Goal: Task Accomplishment & Management: Complete application form

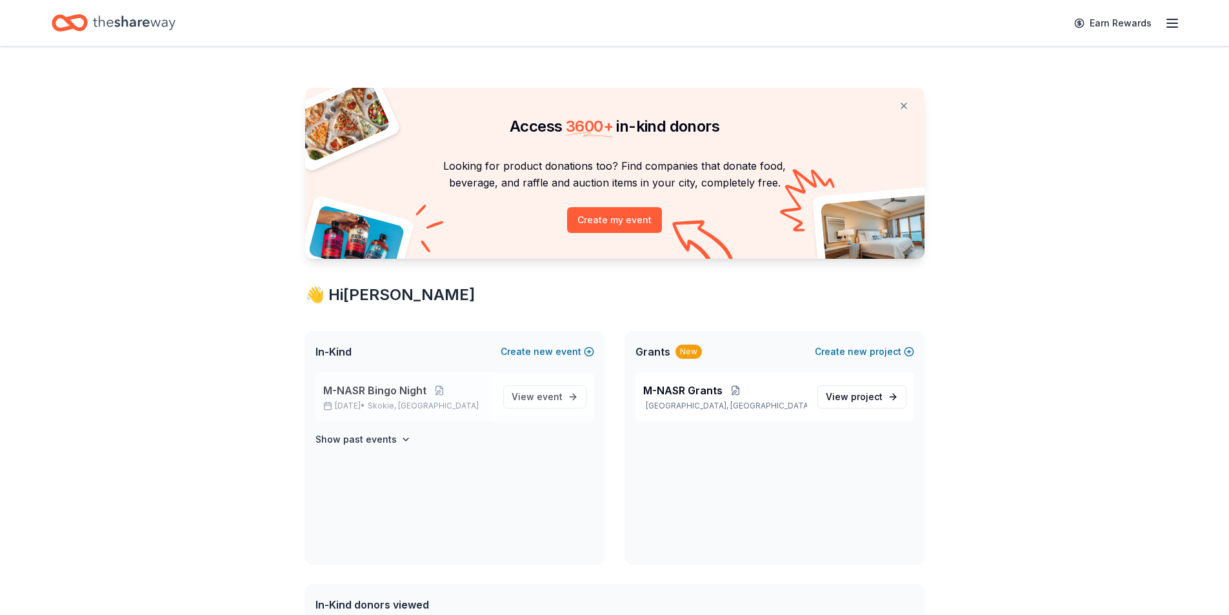
click at [374, 396] on span "M-NASR Bingo Night" at bounding box center [374, 390] width 103 height 15
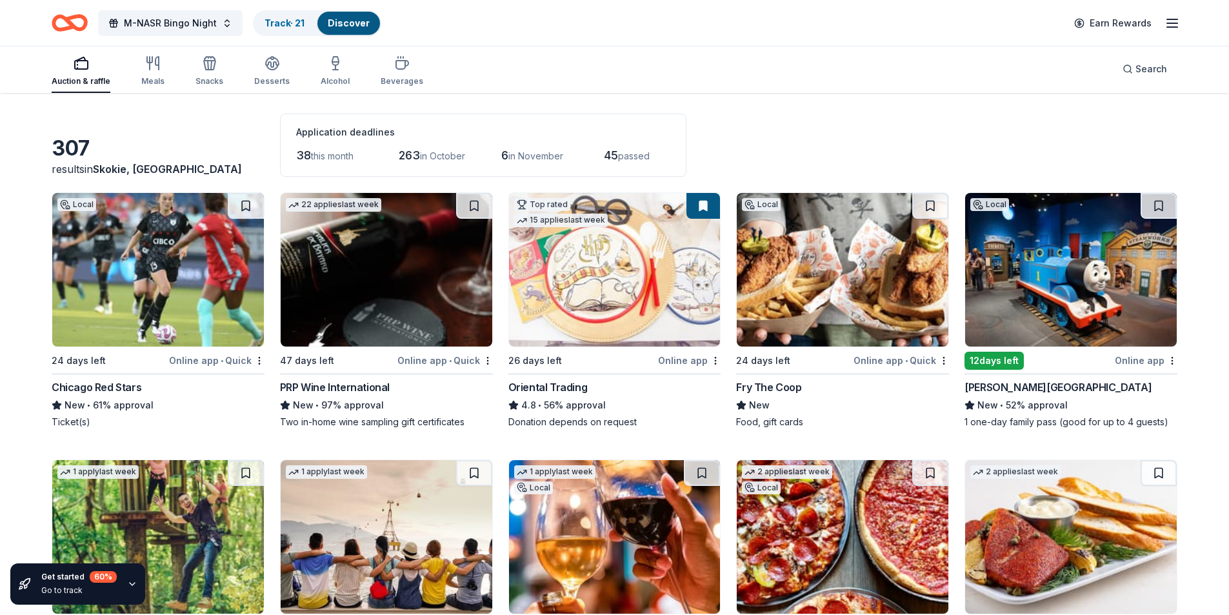
scroll to position [129, 0]
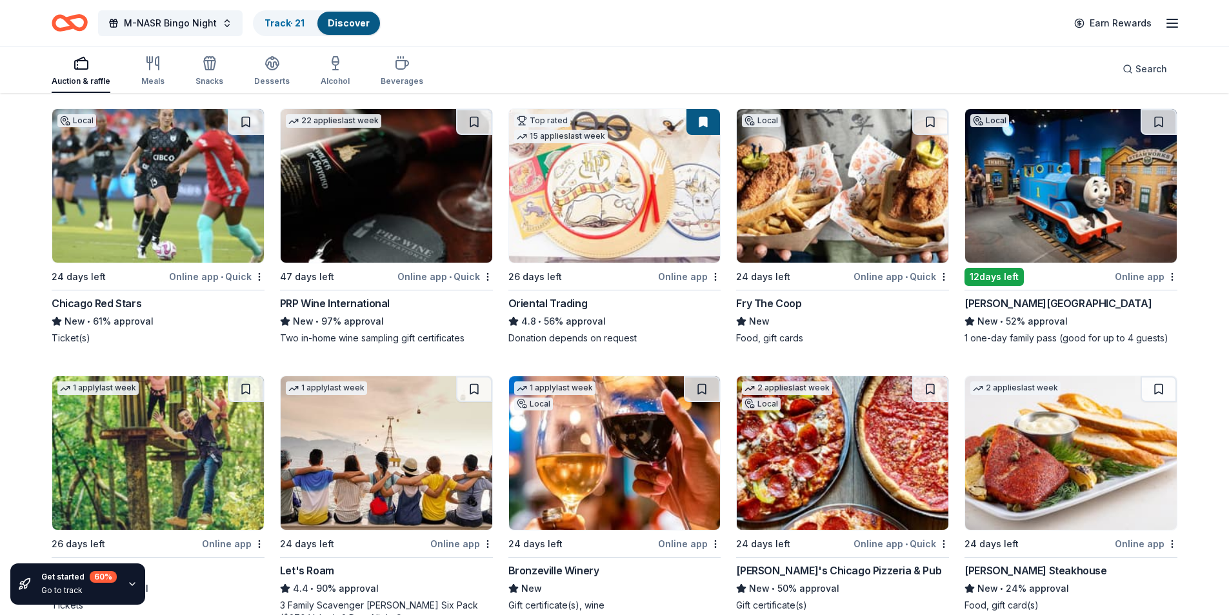
click at [1030, 225] on img at bounding box center [1071, 186] width 212 height 154
click at [1151, 111] on button at bounding box center [1159, 122] width 36 height 26
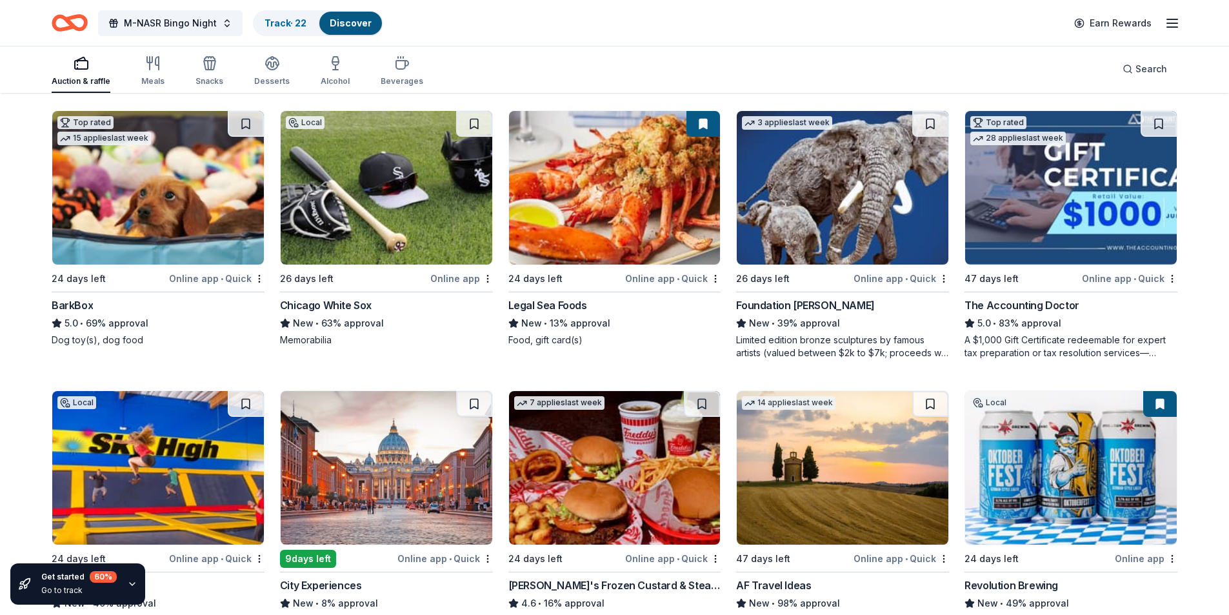
scroll to position [1060, 0]
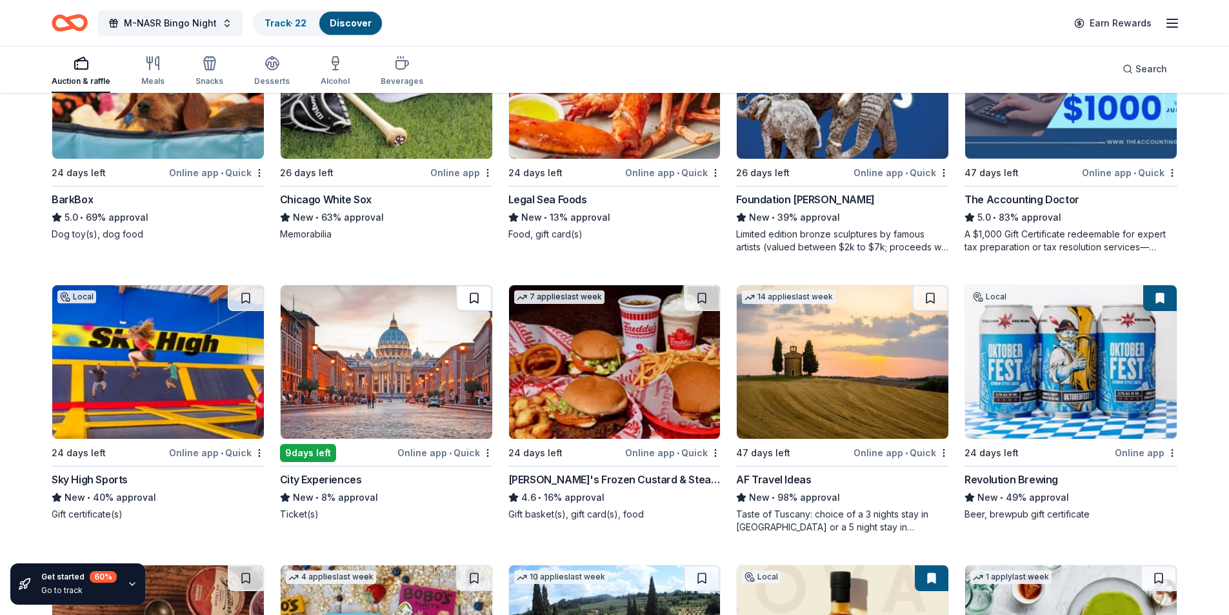
click at [471, 298] on button at bounding box center [474, 298] width 36 height 26
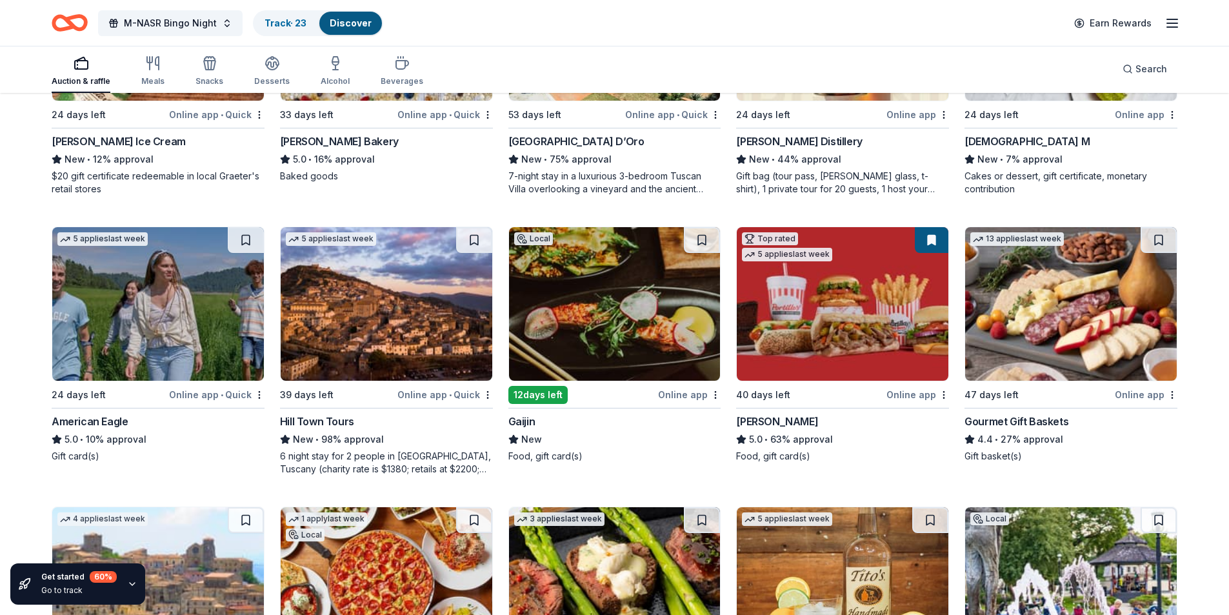
scroll to position [1685, 0]
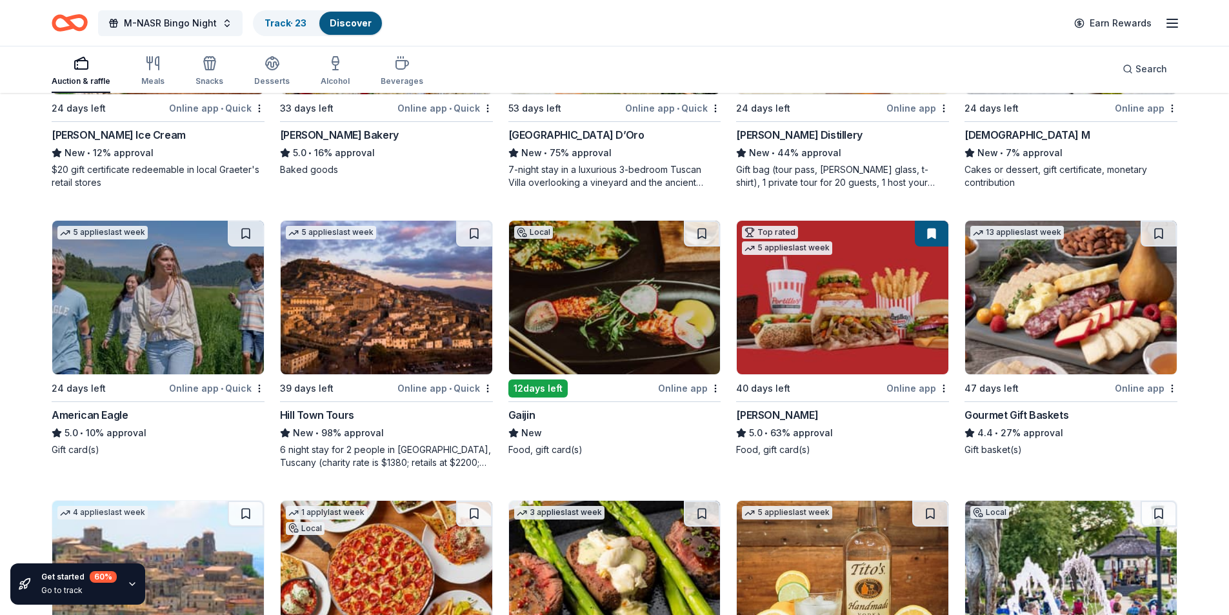
click at [597, 291] on img at bounding box center [615, 298] width 212 height 154
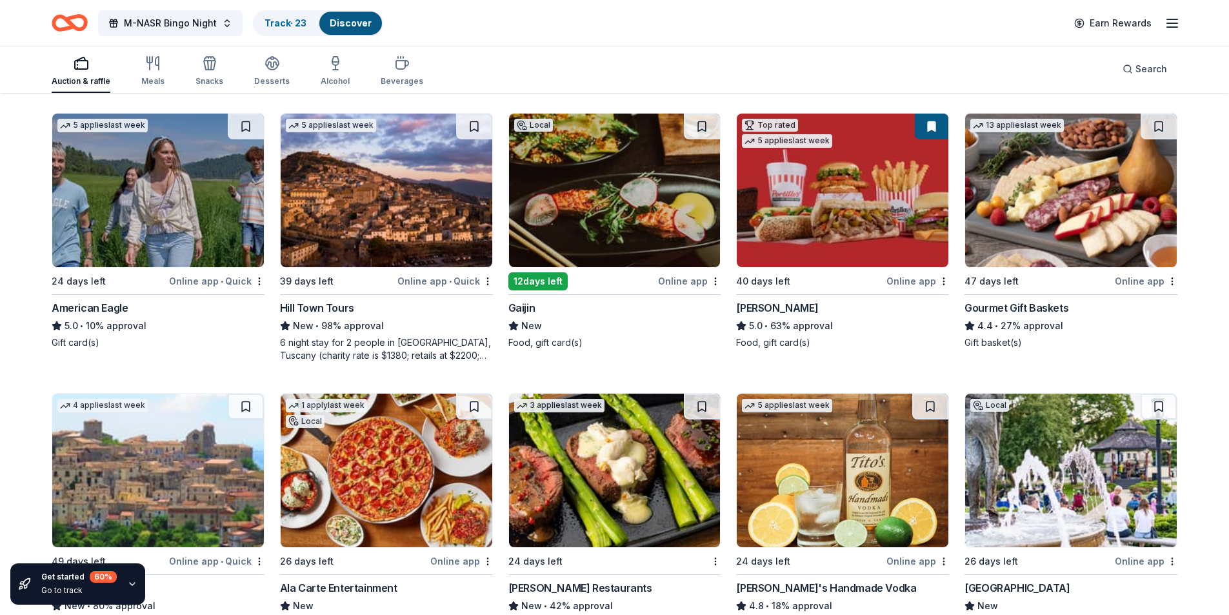
scroll to position [1922, 0]
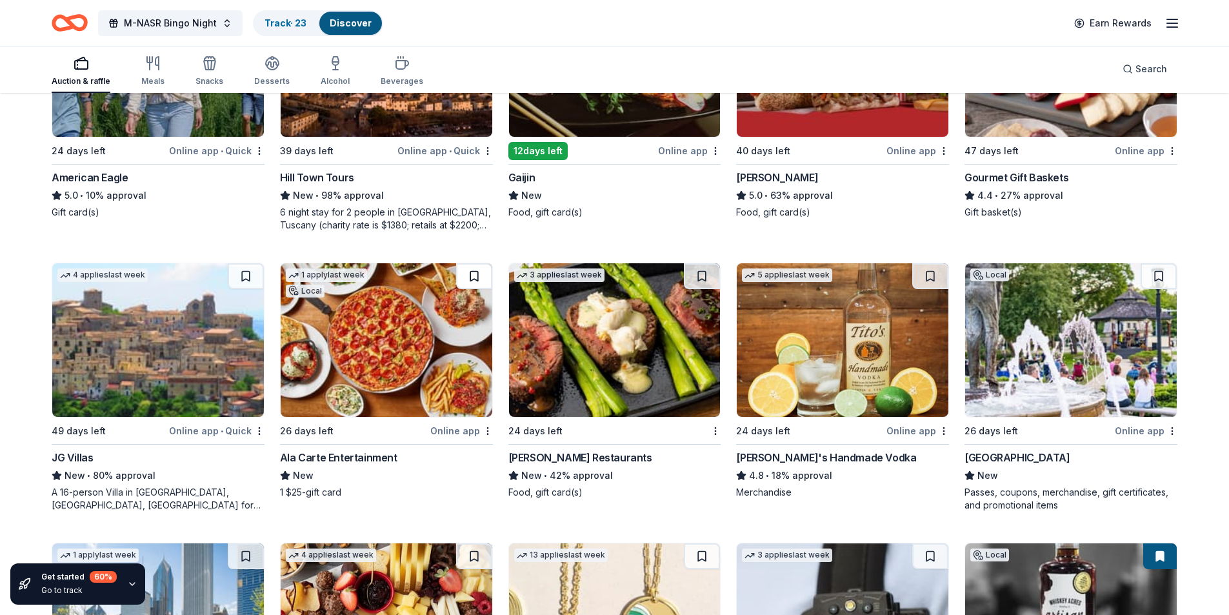
click at [462, 276] on button at bounding box center [474, 276] width 36 height 26
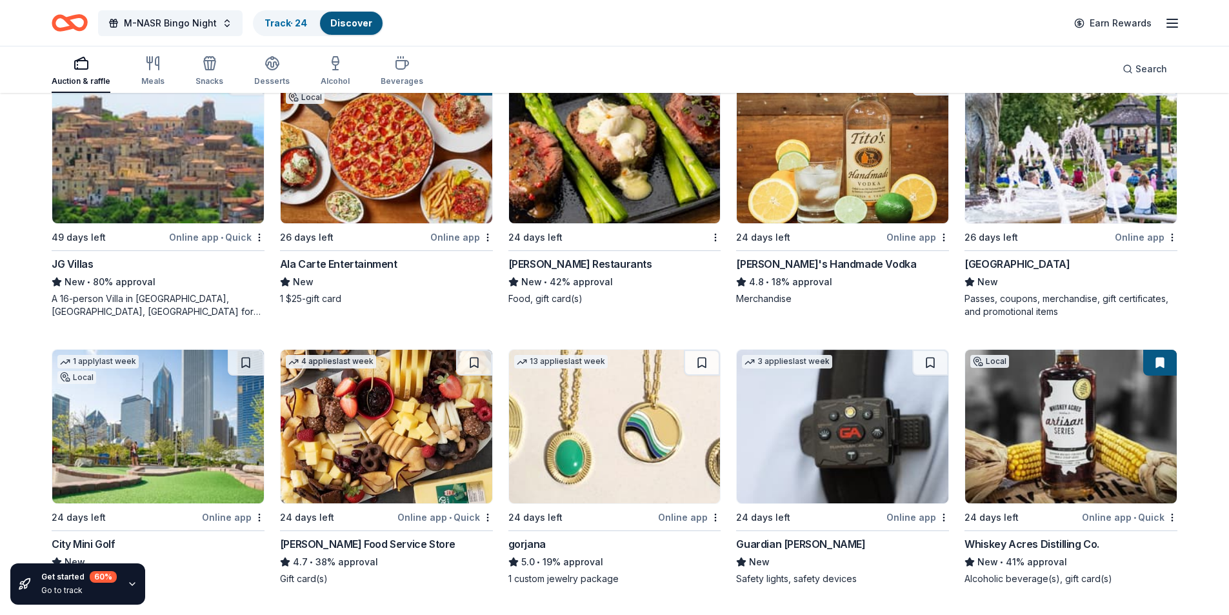
scroll to position [2439, 0]
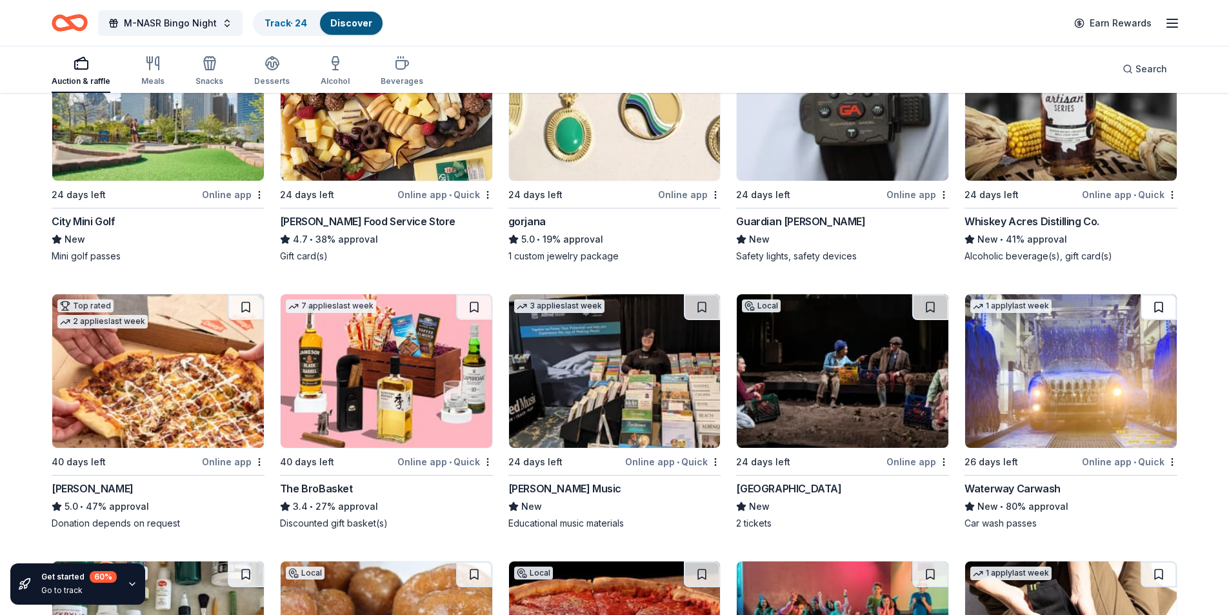
click at [1153, 299] on button at bounding box center [1159, 307] width 36 height 26
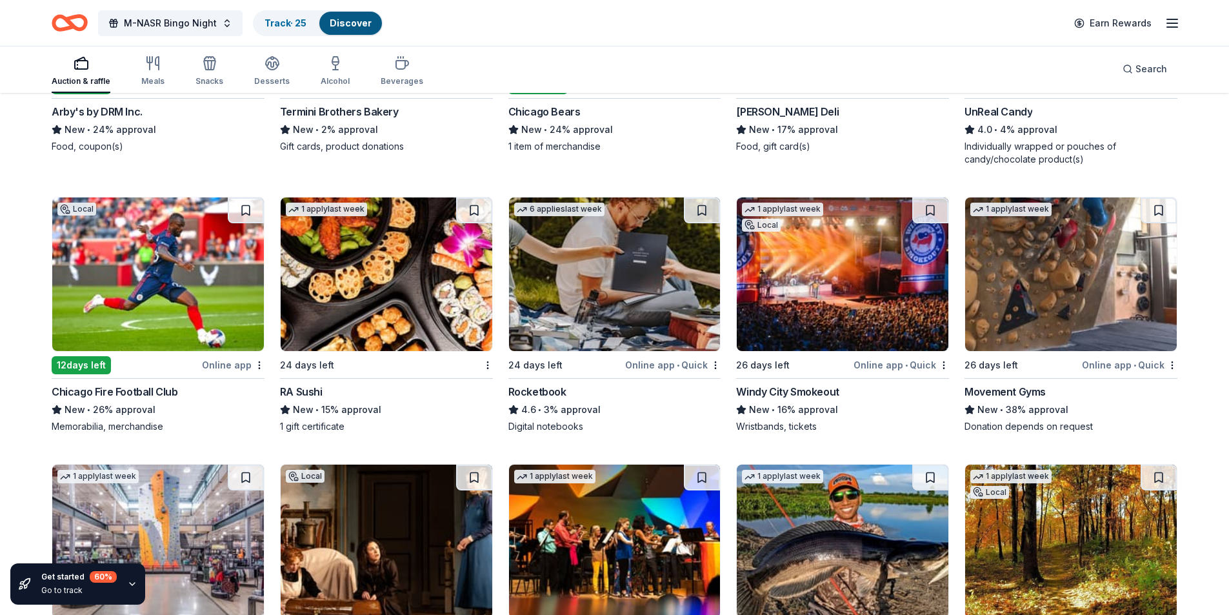
scroll to position [4563, 0]
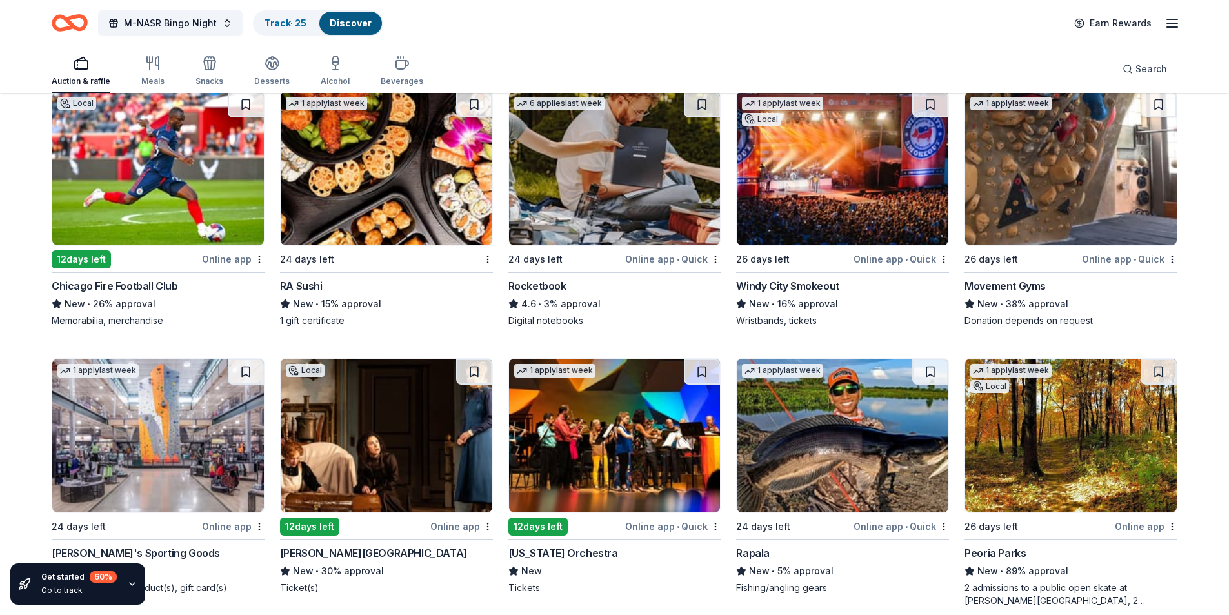
click at [139, 220] on img at bounding box center [158, 169] width 212 height 154
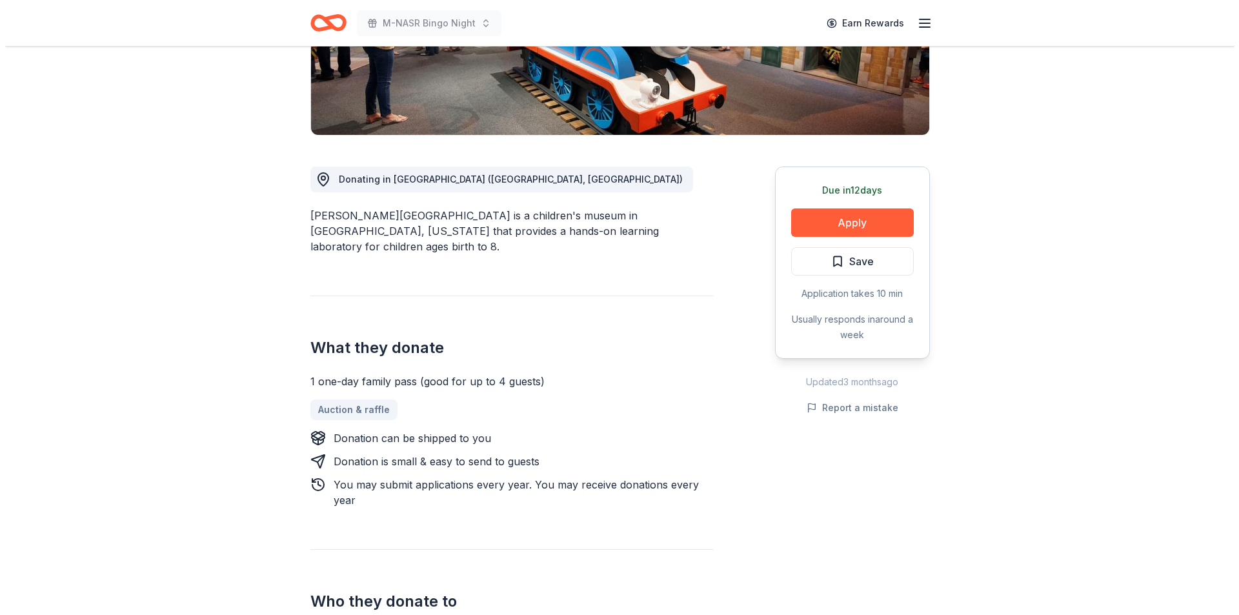
scroll to position [258, 0]
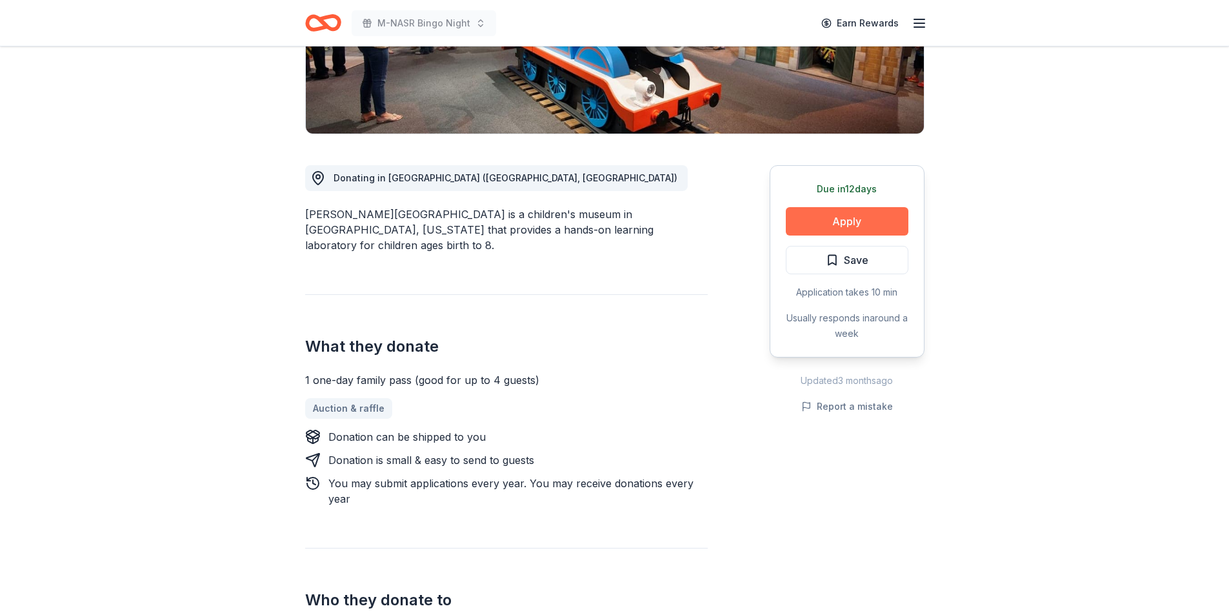
click at [838, 219] on button "Apply" at bounding box center [847, 221] width 123 height 28
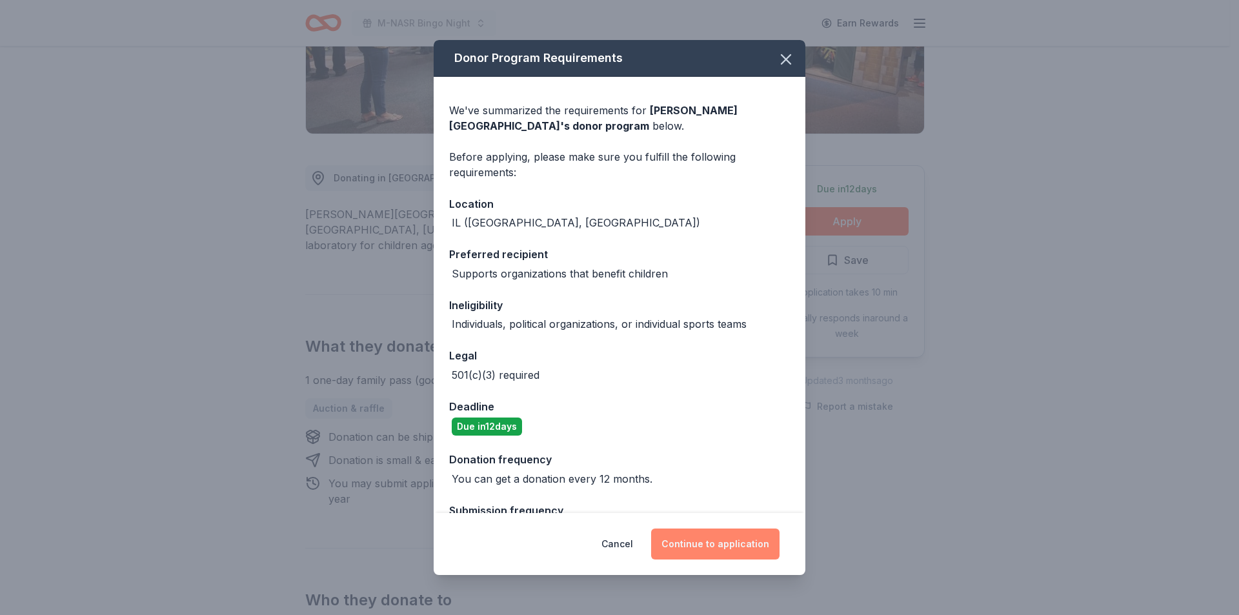
click at [723, 547] on button "Continue to application" at bounding box center [715, 544] width 128 height 31
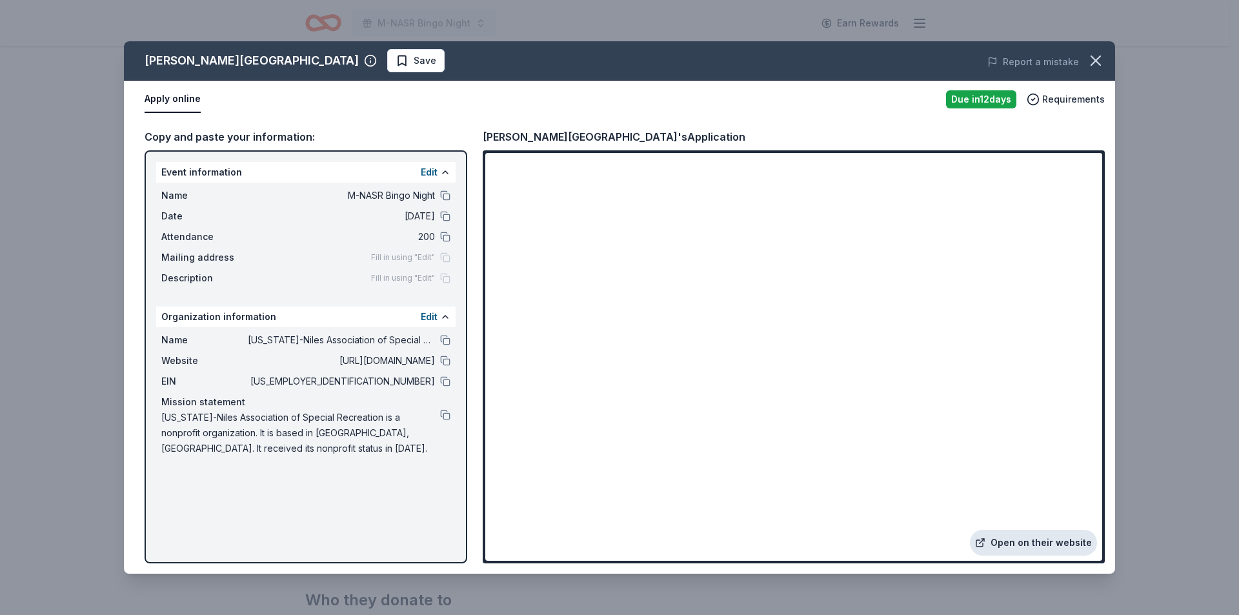
click at [1036, 541] on link "Open on their website" at bounding box center [1033, 543] width 127 height 26
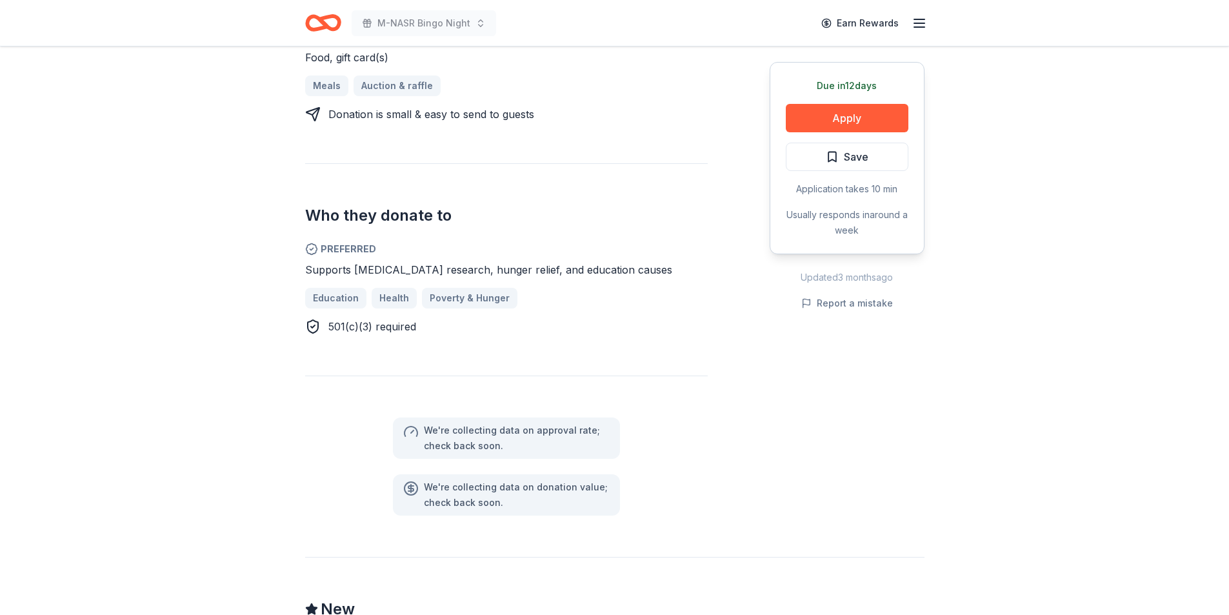
scroll to position [65, 0]
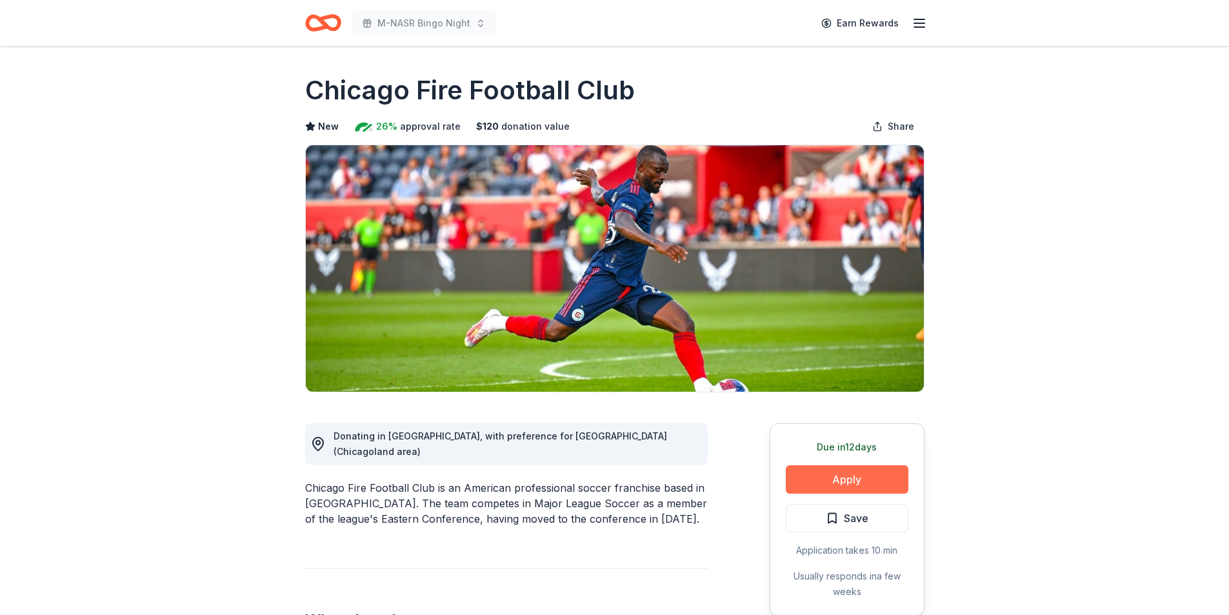
click at [855, 487] on button "Apply" at bounding box center [847, 479] width 123 height 28
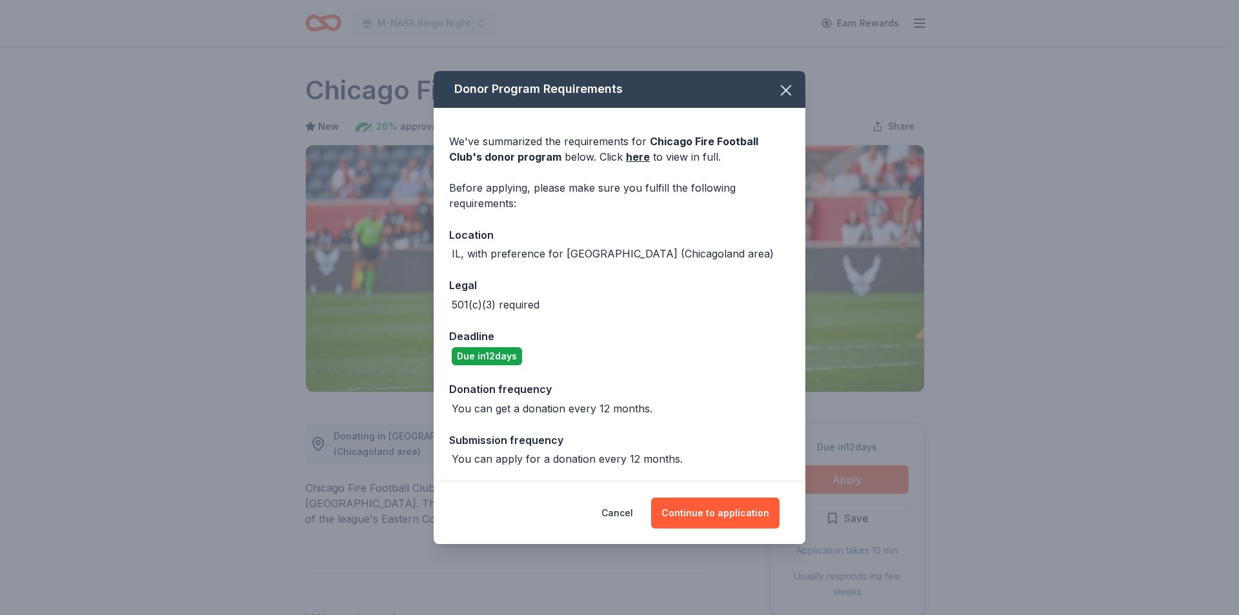
drag, startPoint x: 780, startPoint y: 88, endPoint x: 760, endPoint y: 115, distance: 33.3
click at [778, 90] on icon "button" at bounding box center [786, 90] width 18 height 18
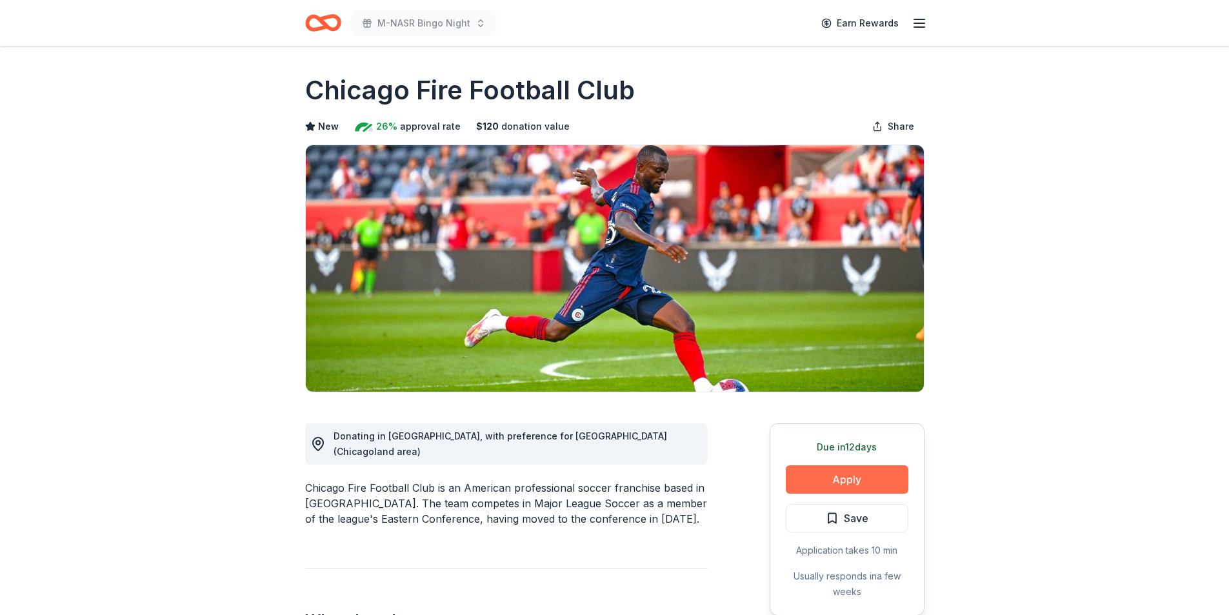
click at [860, 470] on button "Apply" at bounding box center [847, 479] width 123 height 28
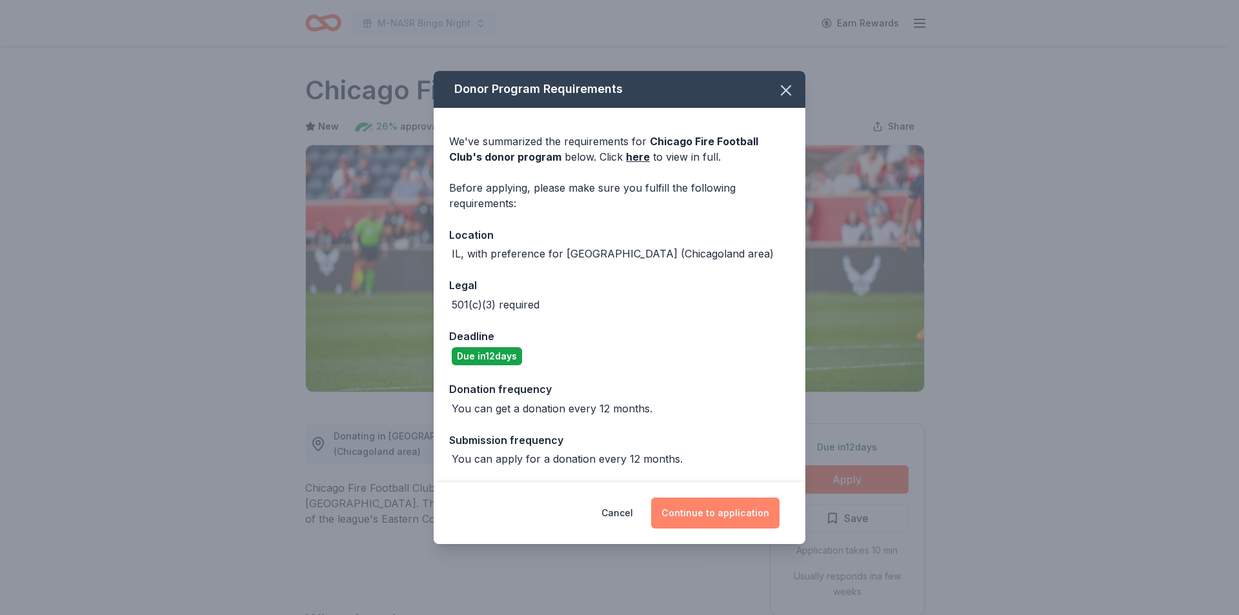
click at [684, 510] on button "Continue to application" at bounding box center [715, 513] width 128 height 31
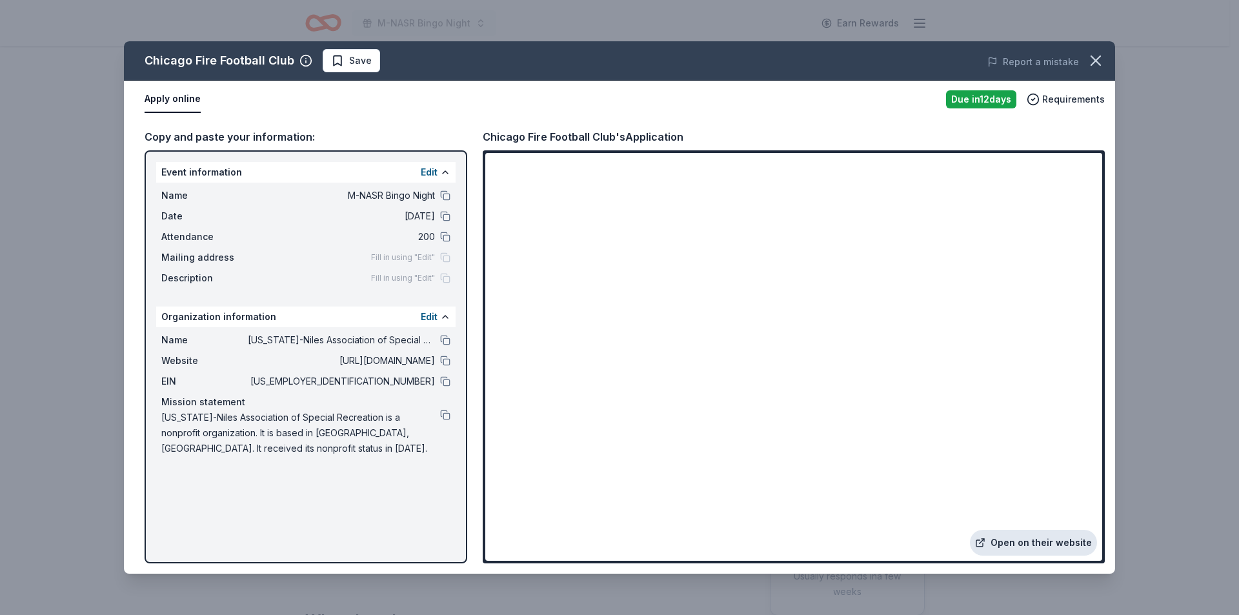
click at [1040, 547] on link "Open on their website" at bounding box center [1033, 543] width 127 height 26
